Goal: Check status: Check status

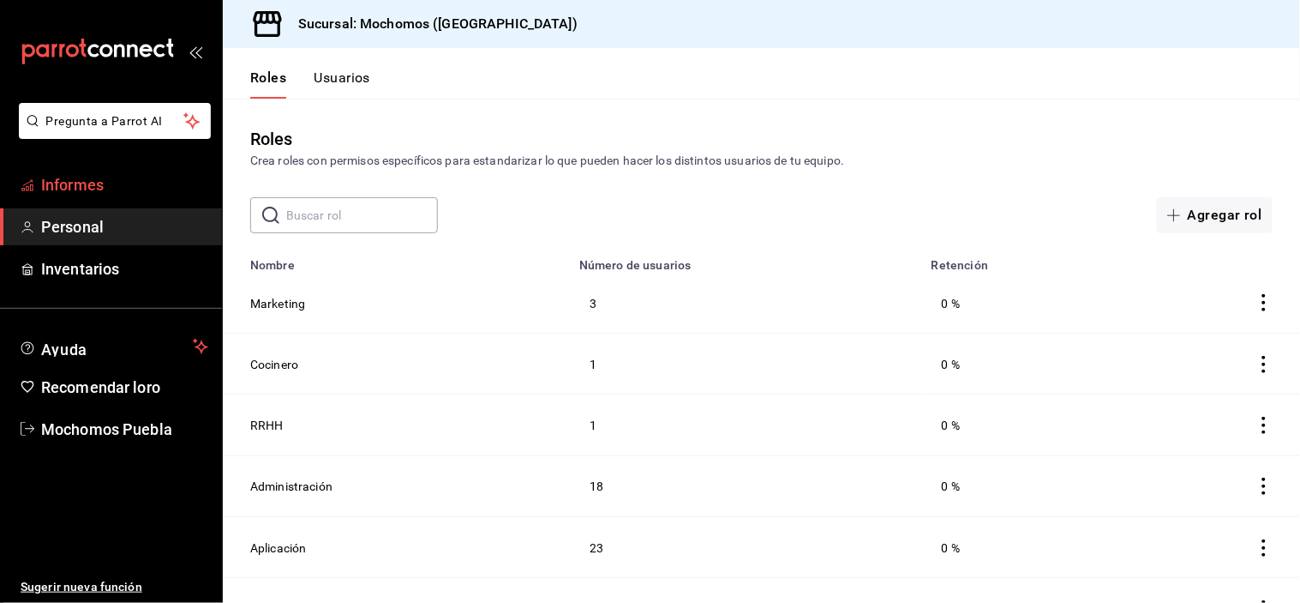
click at [124, 174] on body "Pregunta a Parrot AI Informes Personal Inventarios Ayuda Recomendar loro Mochom…" at bounding box center [650, 301] width 1300 height 603
click at [65, 189] on font "Informes" at bounding box center [72, 185] width 63 height 18
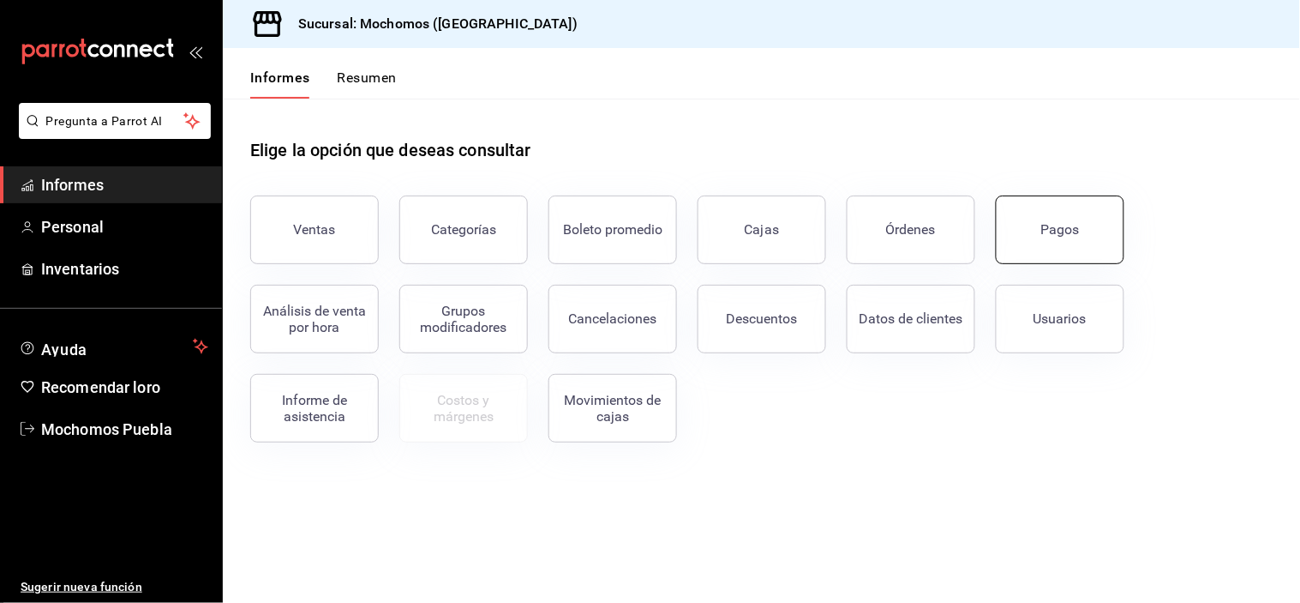
click at [1068, 227] on font "Pagos" at bounding box center [1060, 229] width 39 height 16
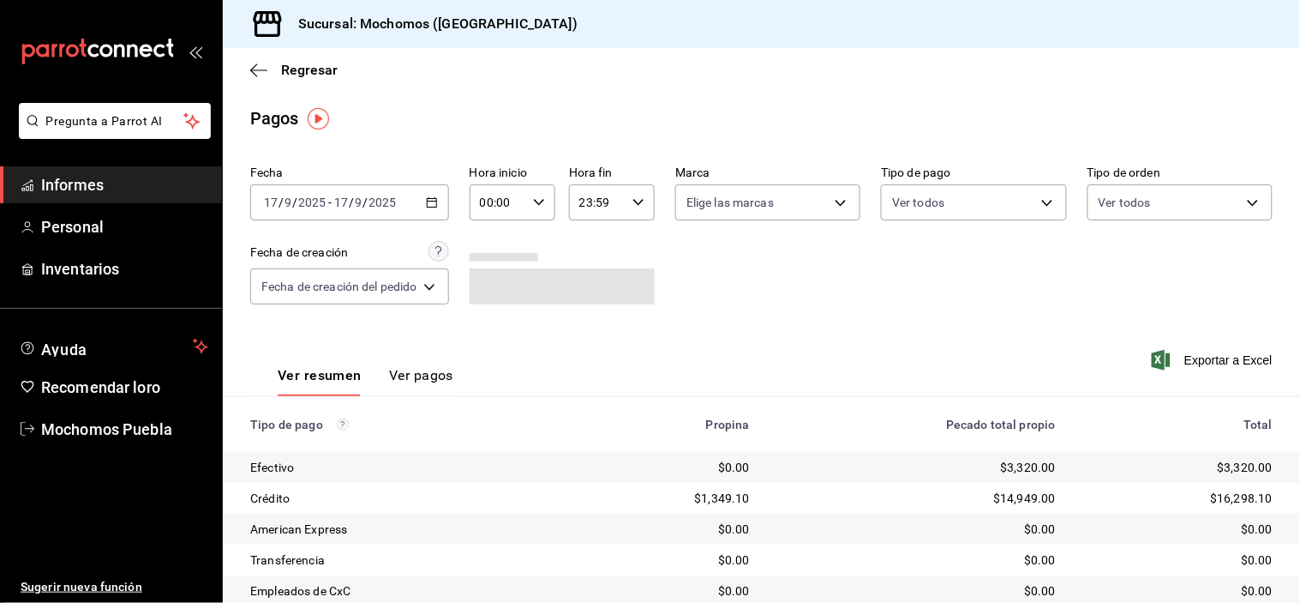
click at [425, 204] on div "[DATE] [DATE] - [DATE] [DATE]" at bounding box center [349, 202] width 199 height 36
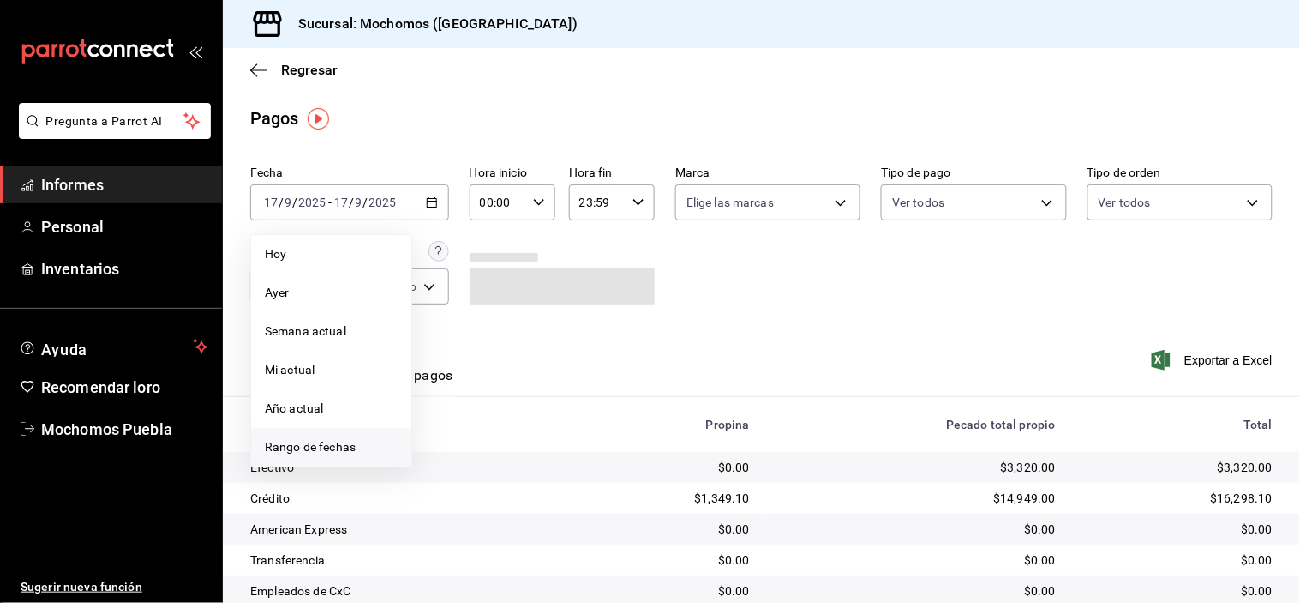
click at [356, 442] on span "Rango de fechas" at bounding box center [331, 447] width 133 height 18
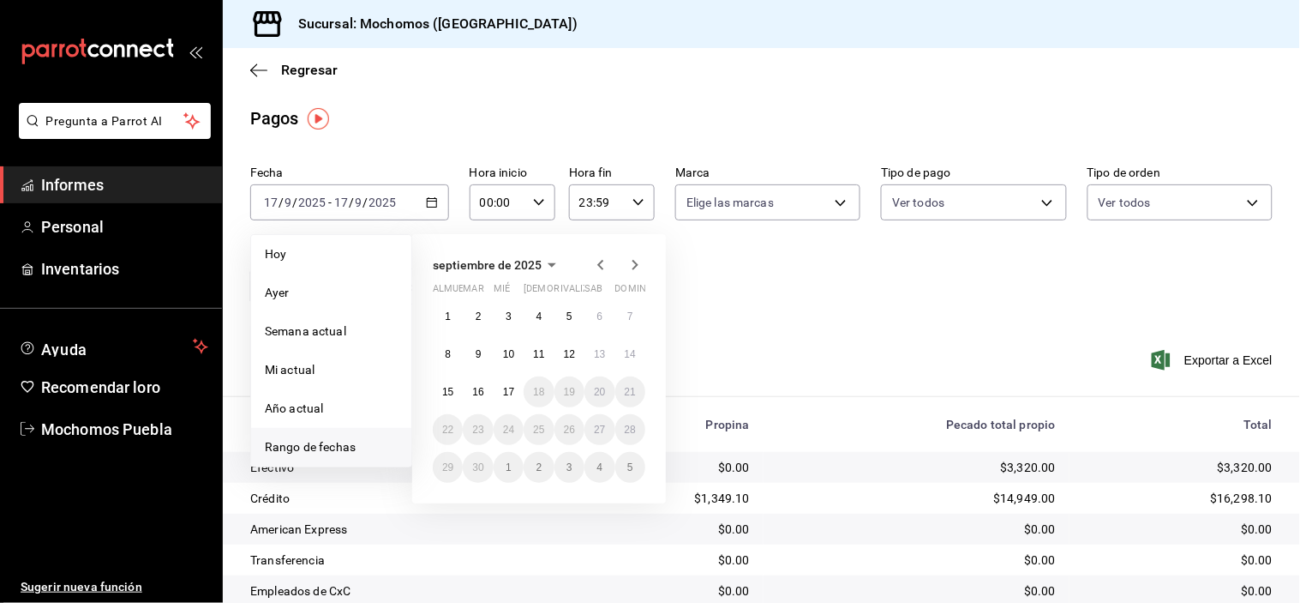
click at [951, 297] on div "Fecha [DATE] [DATE] - [DATE] [DATE] [DATE] [DATE] Semana actual Mi actual Año a…" at bounding box center [761, 242] width 1023 height 166
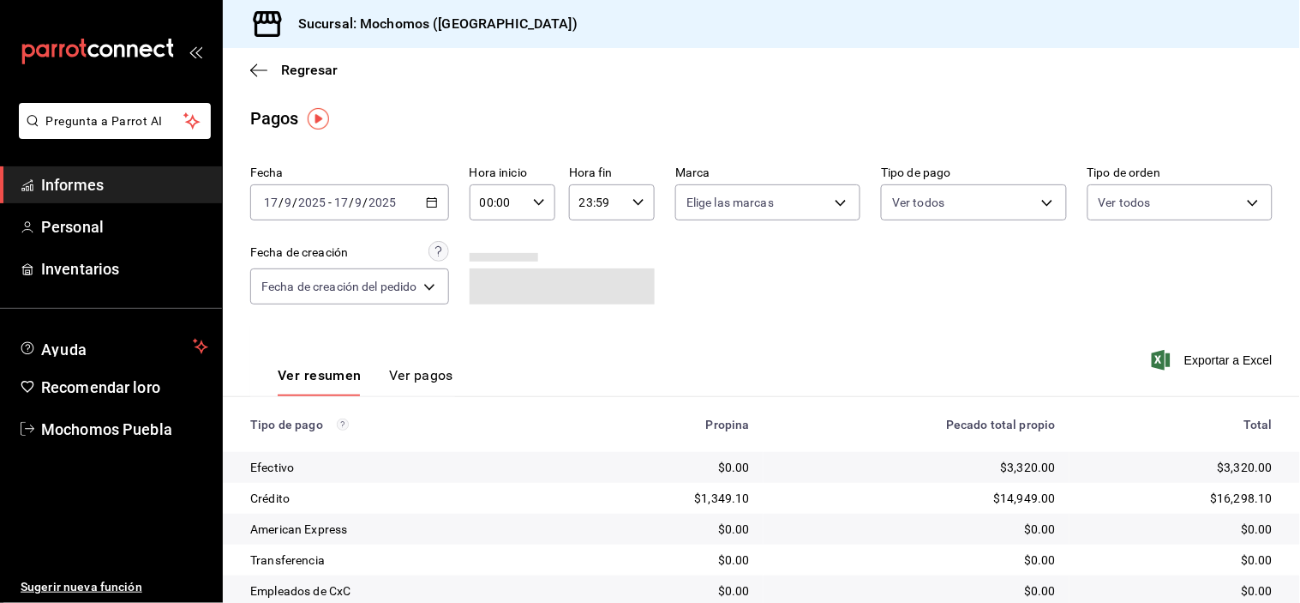
click at [543, 202] on icon "button" at bounding box center [539, 202] width 12 height 12
click at [482, 280] on button "08" at bounding box center [493, 290] width 35 height 34
type input "08:00"
click at [792, 290] on div at bounding box center [650, 301] width 1300 height 603
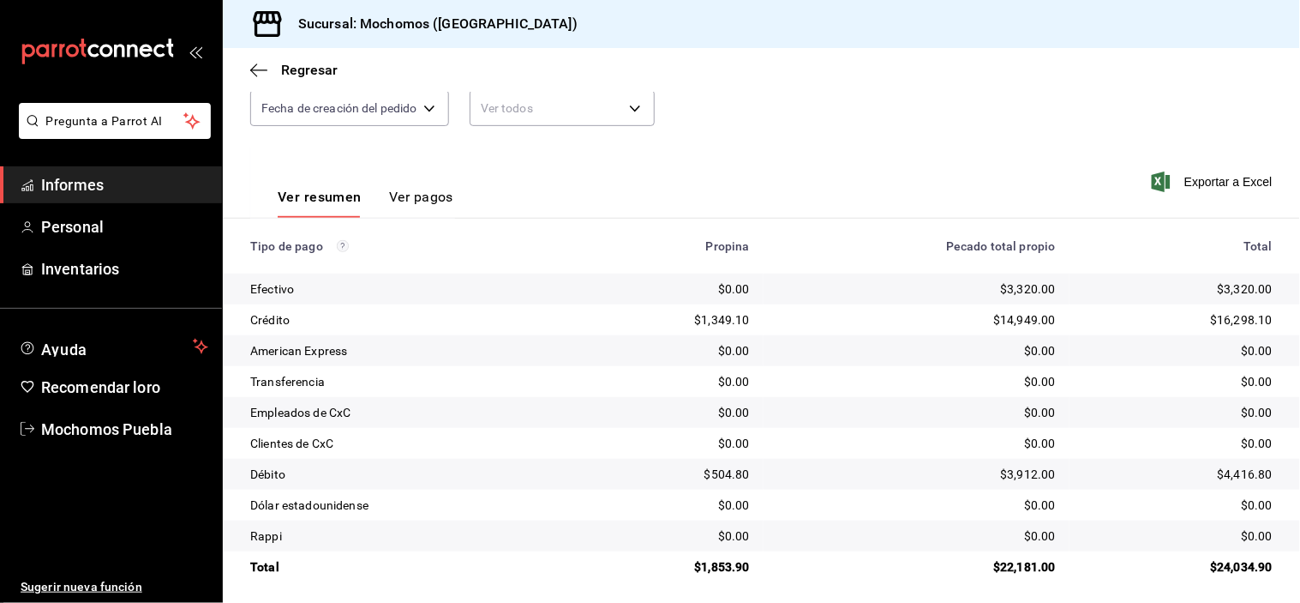
scroll to position [185, 0]
